Goal: Information Seeking & Learning: Learn about a topic

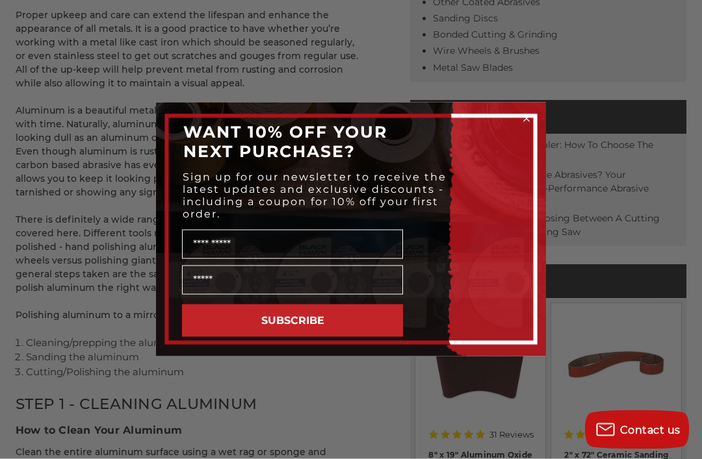
scroll to position [571, 0]
click at [520, 125] on circle "Close dialog" at bounding box center [526, 119] width 12 height 12
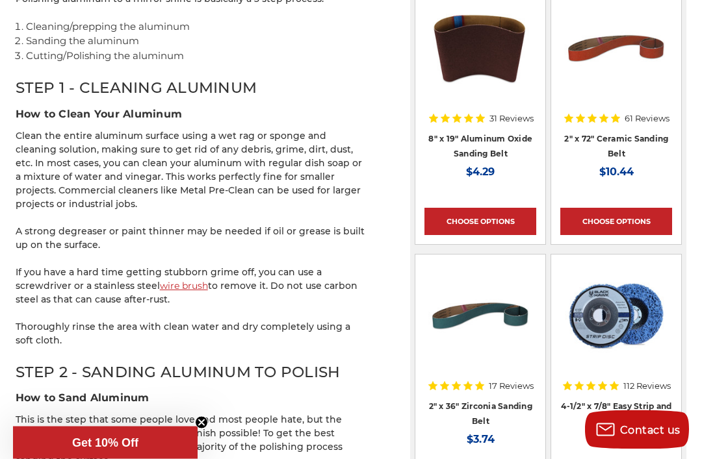
scroll to position [888, 0]
click at [492, 291] on img at bounding box center [480, 316] width 104 height 104
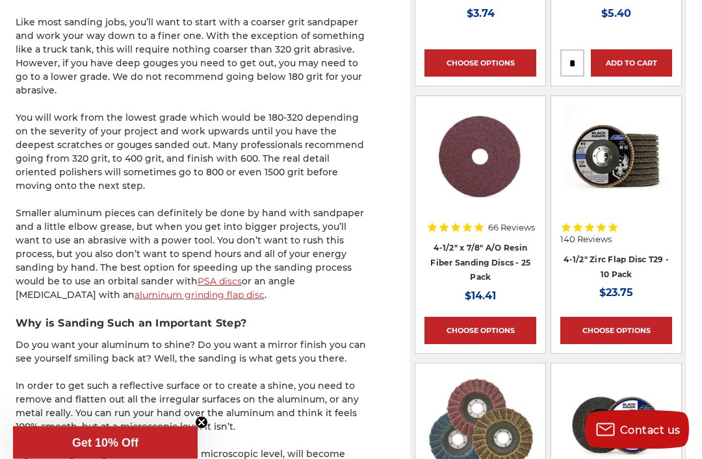
scroll to position [1353, 0]
click at [264, 289] on link "aluminum grinding flap disc" at bounding box center [200, 295] width 130 height 12
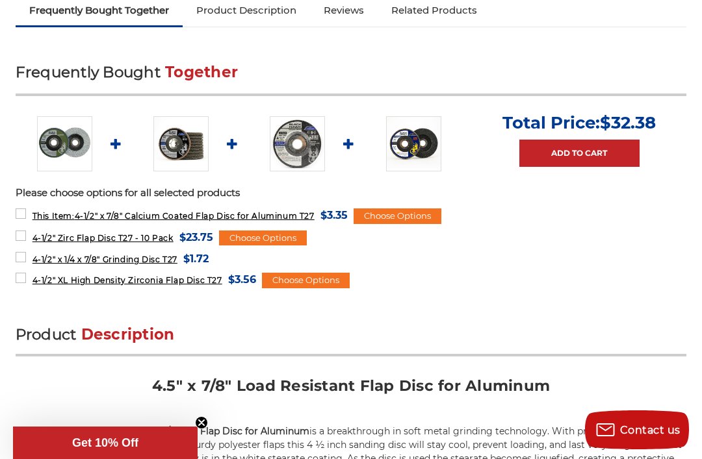
scroll to position [518, 0]
